Goal: Navigation & Orientation: Find specific page/section

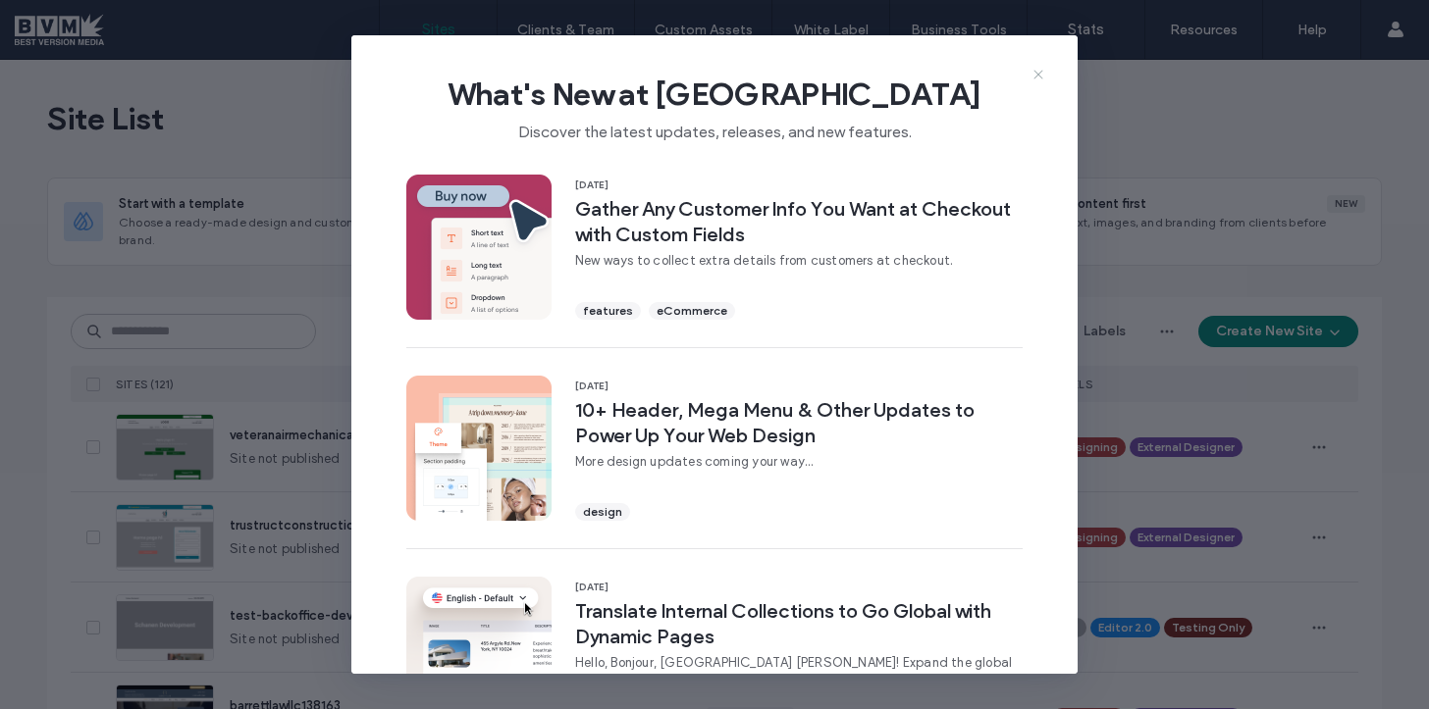
click at [1030, 73] on icon at bounding box center [1038, 75] width 16 height 16
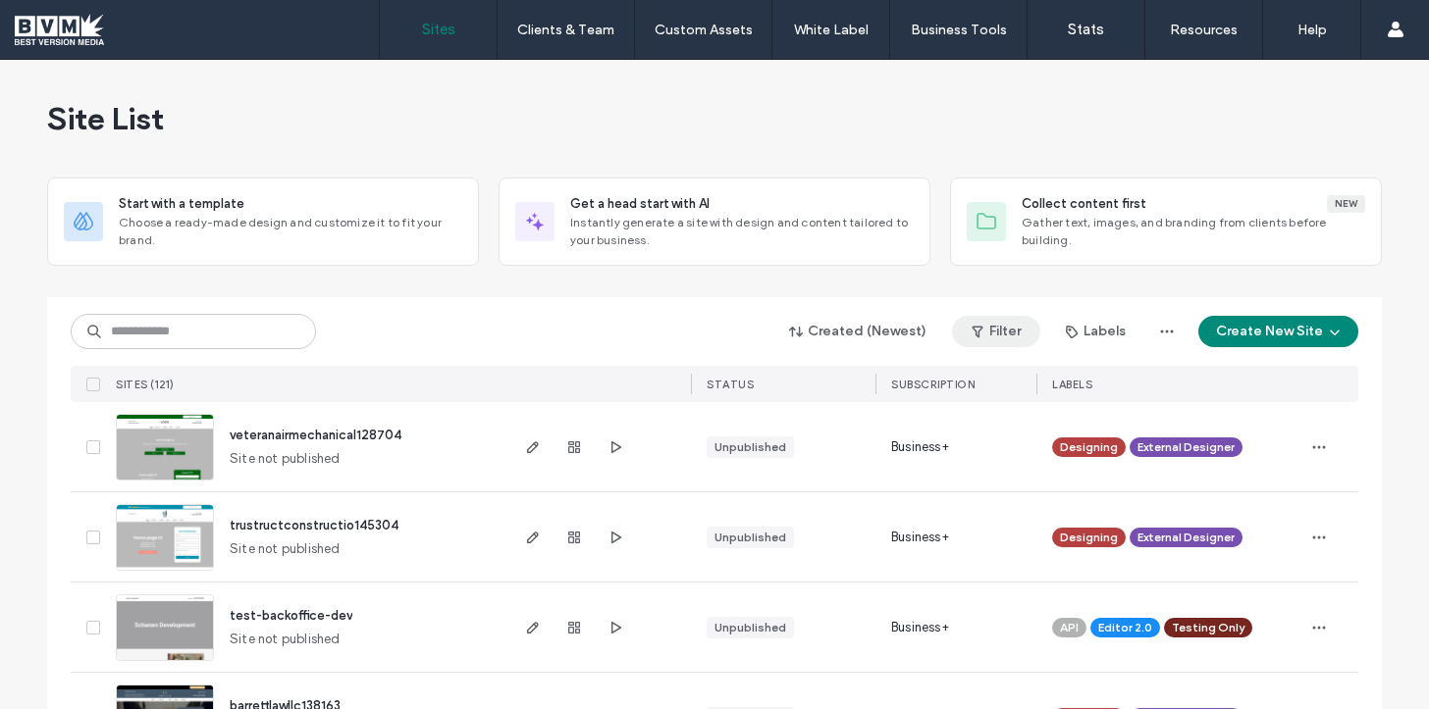
click at [988, 326] on button "Filter" at bounding box center [996, 331] width 88 height 31
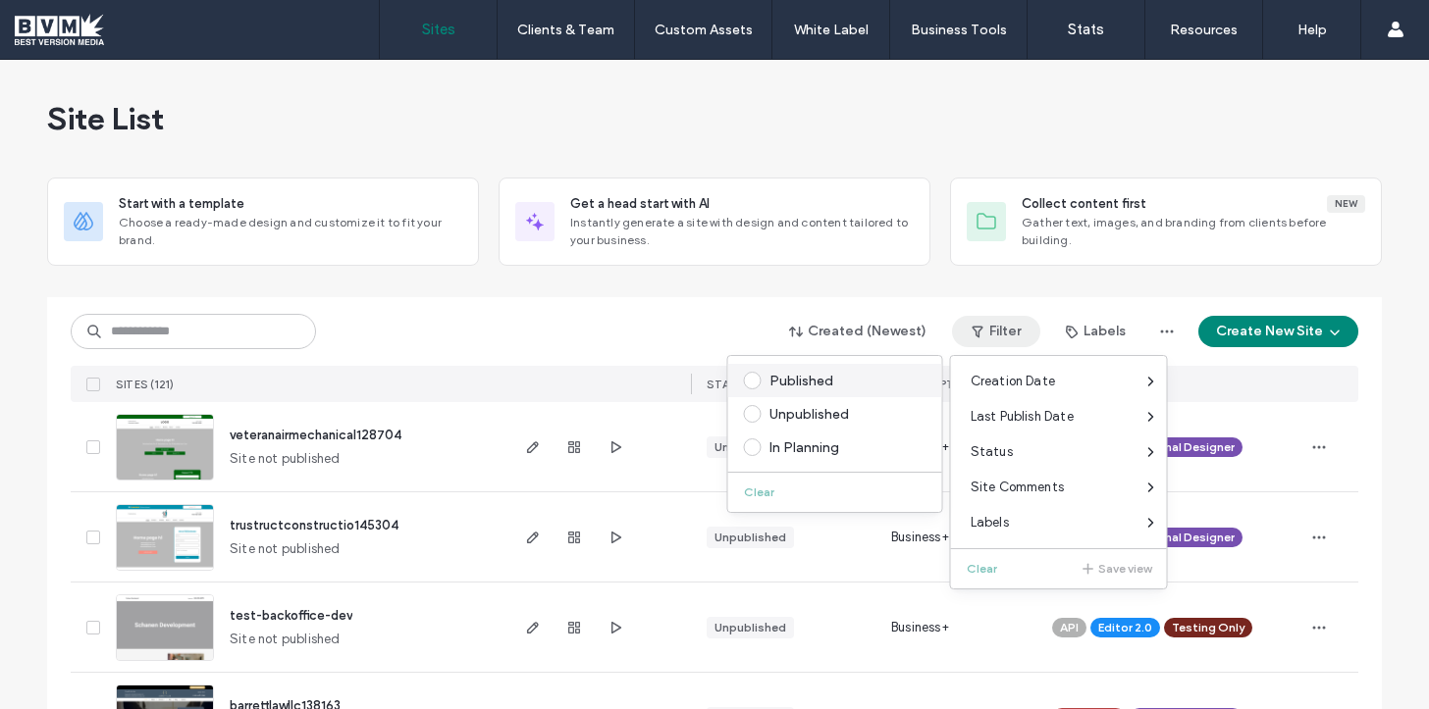
click at [816, 380] on div "Published" at bounding box center [843, 381] width 149 height 17
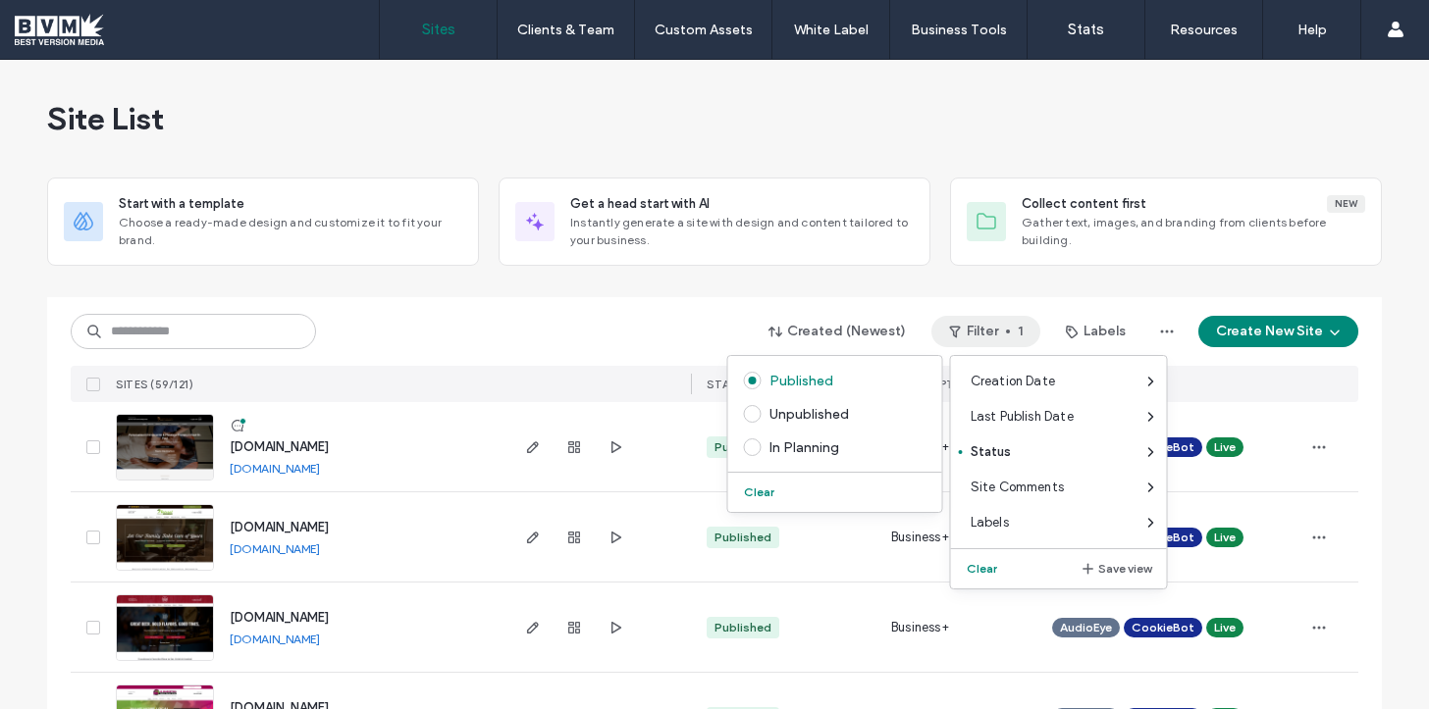
click at [621, 327] on div "Created (Newest) Filter 1 Labels Create New Site" at bounding box center [714, 331] width 1287 height 37
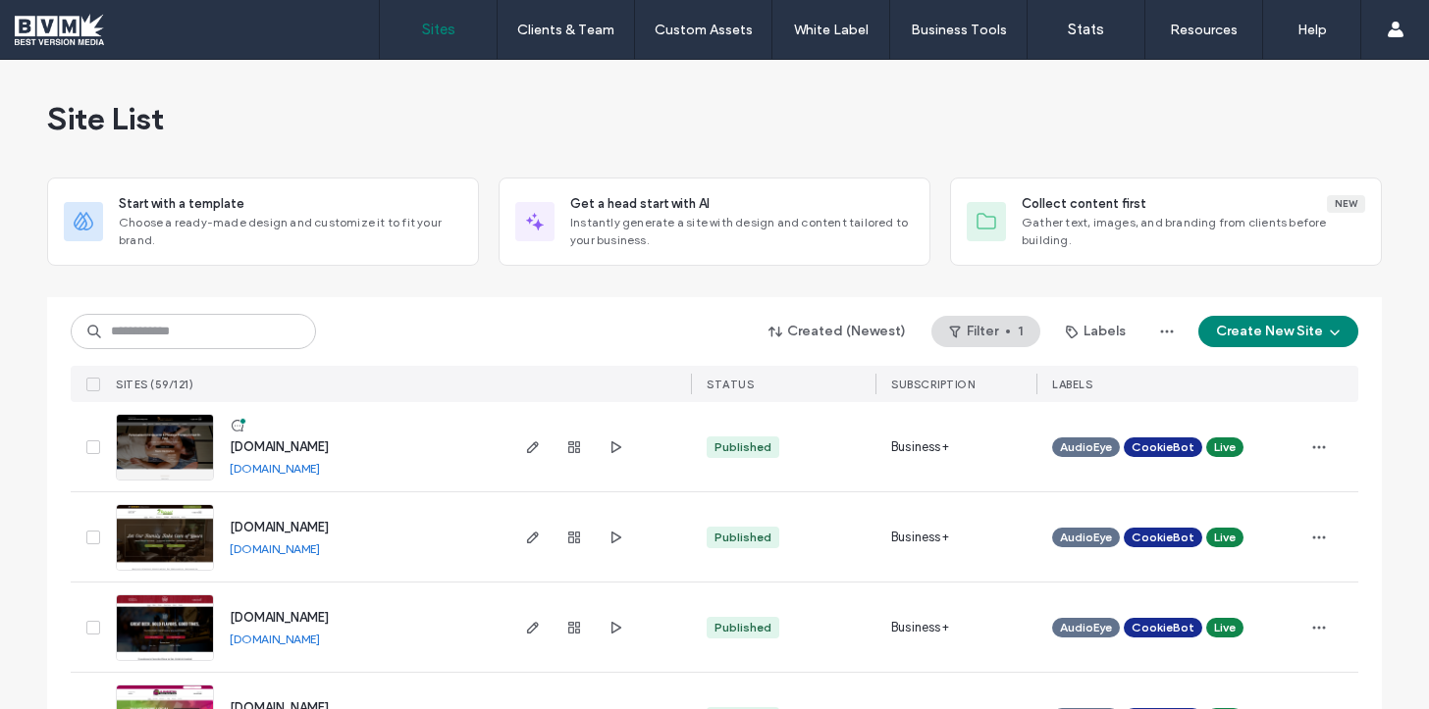
click at [320, 471] on link "[DOMAIN_NAME]" at bounding box center [275, 468] width 90 height 15
click at [309, 546] on link "[DOMAIN_NAME]" at bounding box center [275, 549] width 90 height 15
click at [296, 637] on link "[DOMAIN_NAME]" at bounding box center [275, 639] width 90 height 15
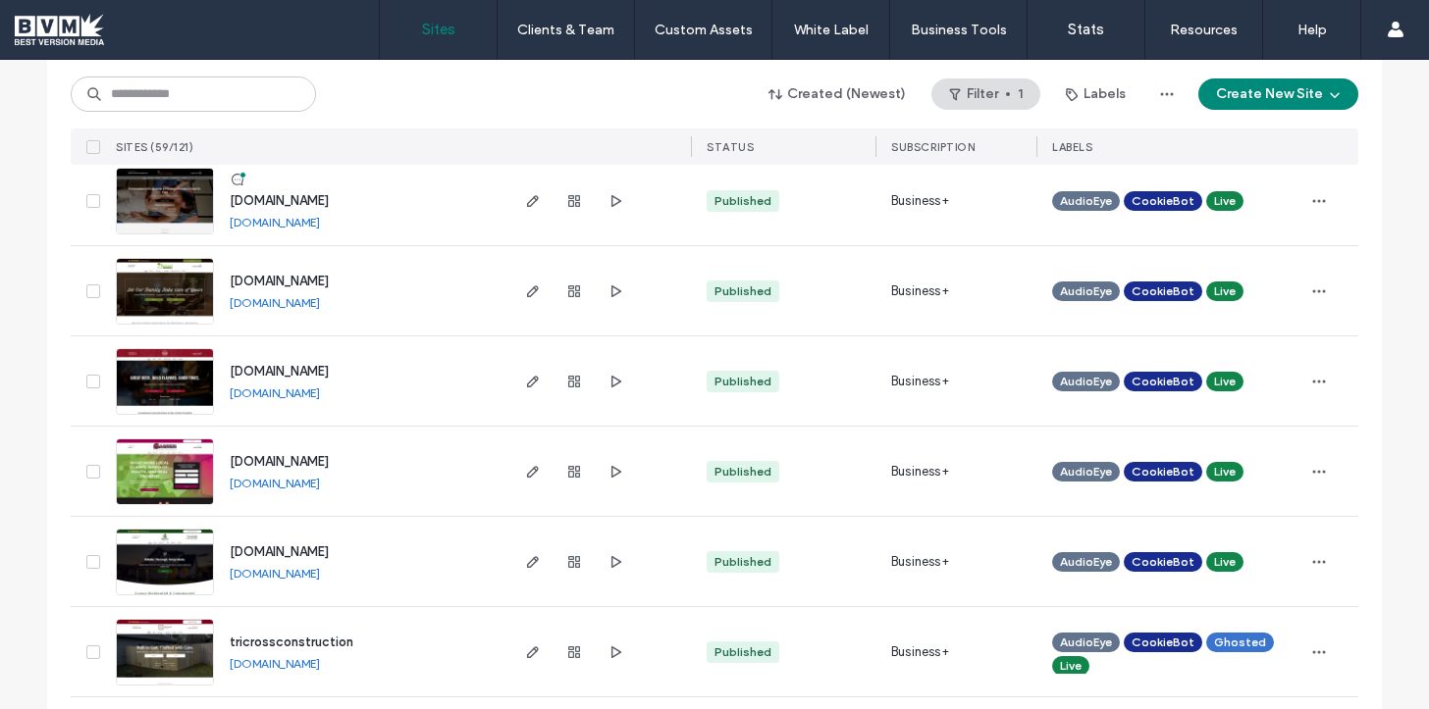
scroll to position [250, 0]
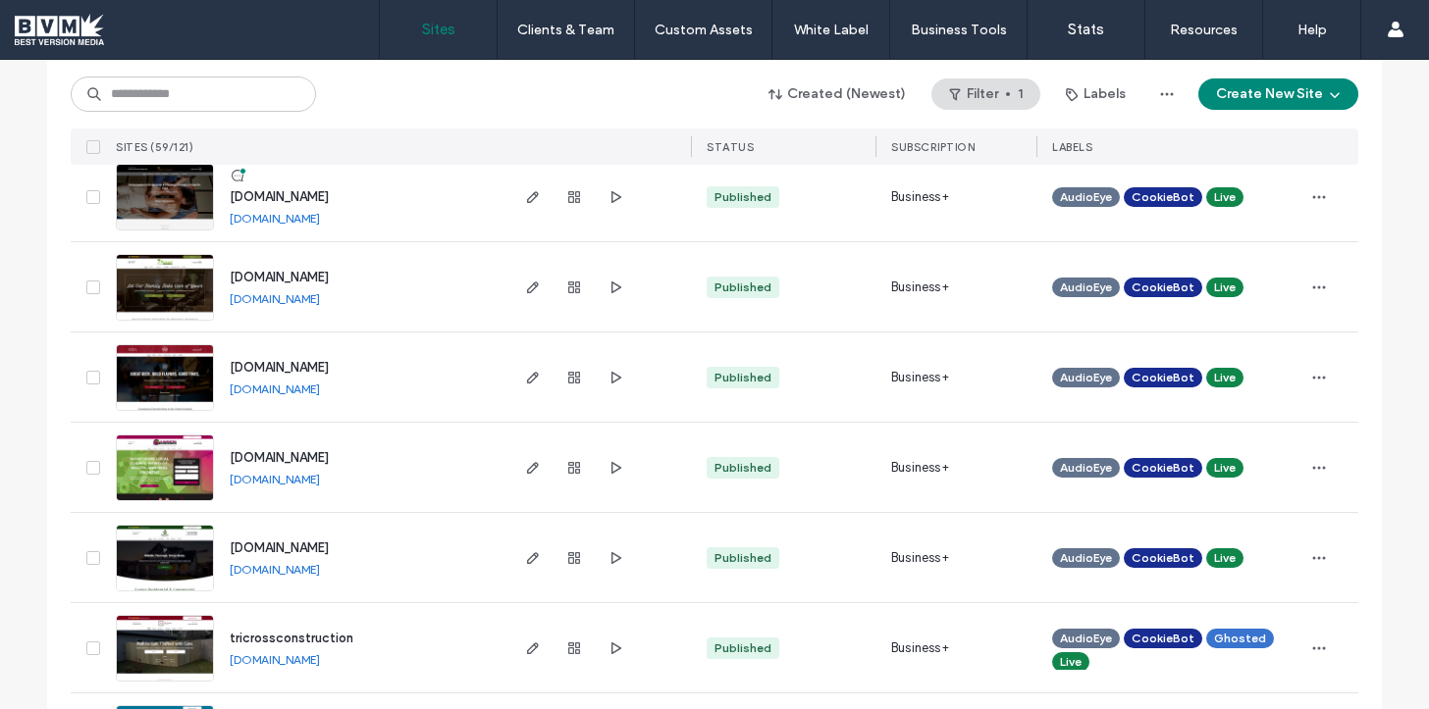
click at [266, 481] on link "[DOMAIN_NAME]" at bounding box center [275, 479] width 90 height 15
click at [250, 567] on link "[DOMAIN_NAME]" at bounding box center [275, 569] width 90 height 15
